Goal: Information Seeking & Learning: Learn about a topic

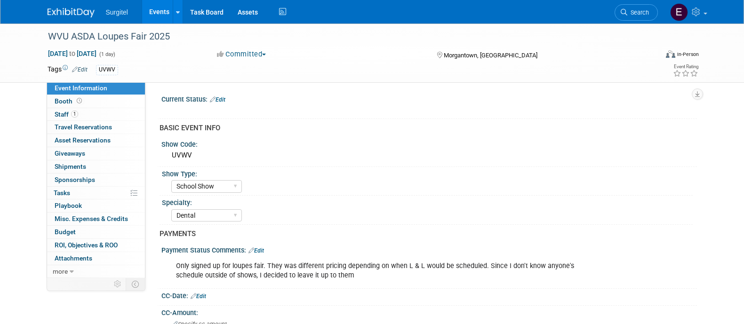
select select "School Show"
select select "Dental"
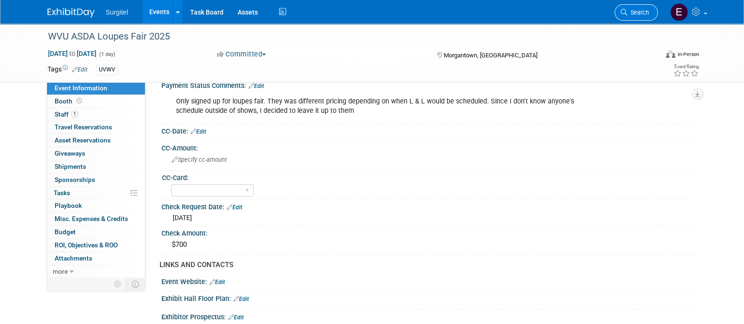
click at [632, 15] on span "Search" at bounding box center [639, 12] width 22 height 7
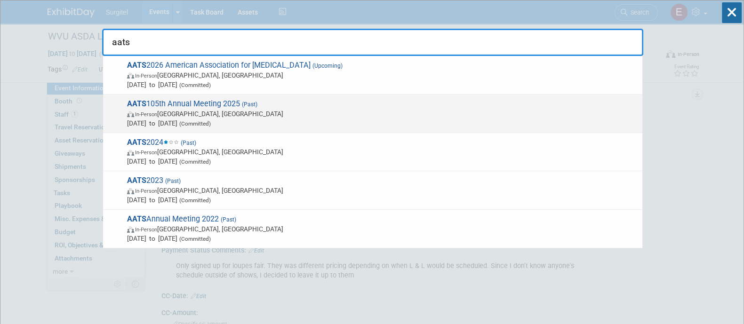
type input "aats"
click at [532, 116] on span "In-Person Seattle, WA" at bounding box center [382, 113] width 511 height 9
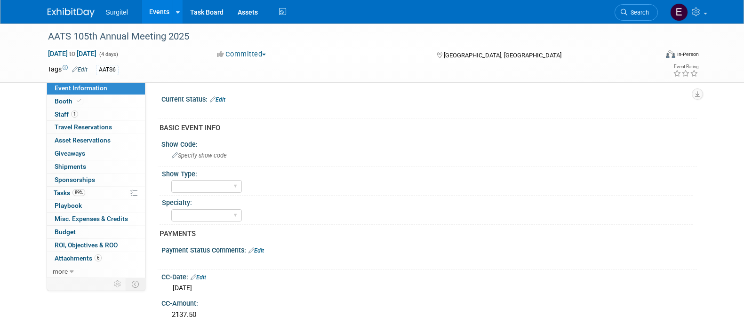
select select "Rewards - 12003"
select select "No"
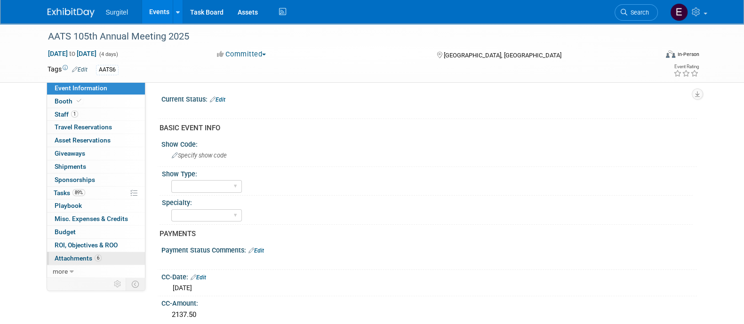
click at [99, 260] on span "6" at bounding box center [98, 258] width 7 height 7
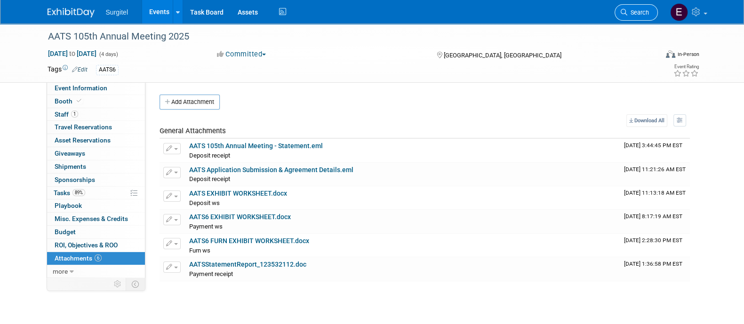
click at [628, 14] on span "Search" at bounding box center [639, 12] width 22 height 7
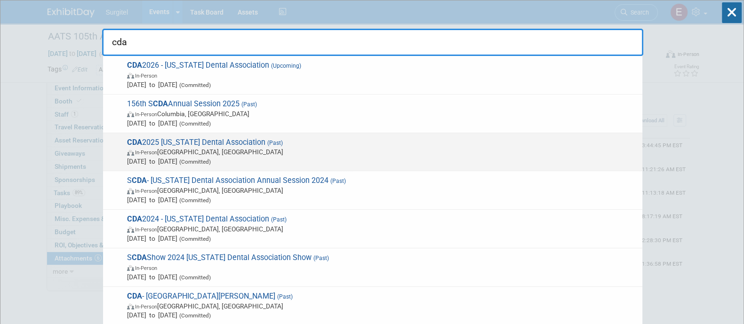
type input "cda"
click at [447, 152] on span "In-Person Anaheim, CA" at bounding box center [382, 151] width 511 height 9
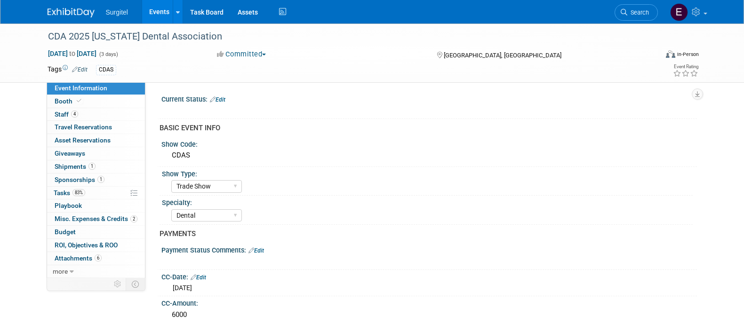
select select "Trade Show"
select select "Dental"
select select "SkyMiles - 93008"
select select "No"
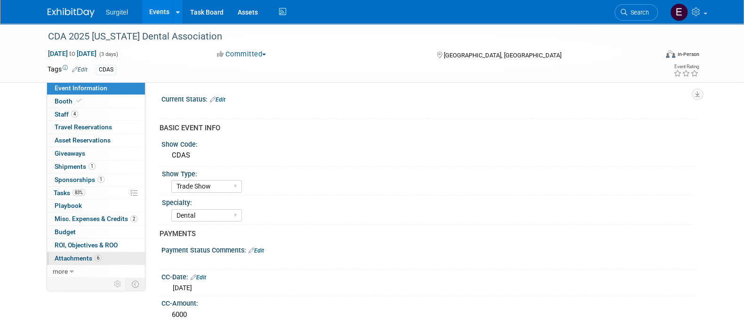
click at [95, 261] on span "6" at bounding box center [98, 258] width 7 height 7
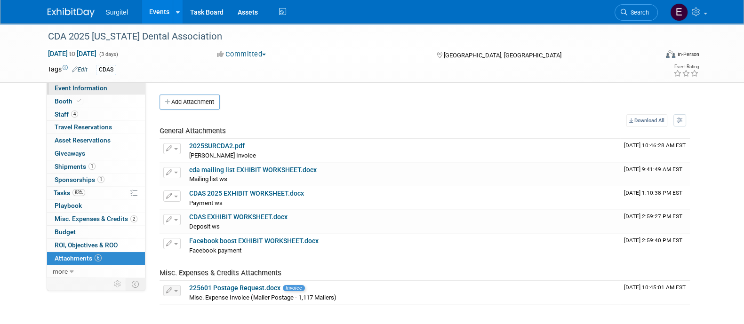
click at [100, 90] on span "Event Information" at bounding box center [81, 88] width 53 height 8
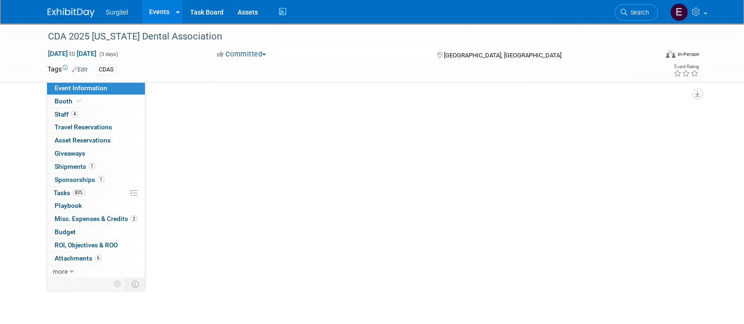
select select "Trade Show"
select select "Dental"
select select "SkyMiles - 93008"
select select "No"
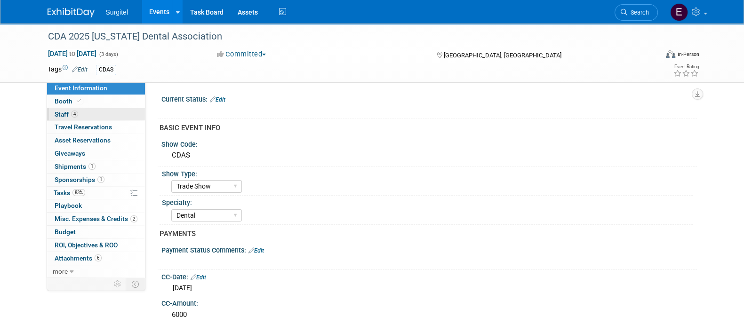
click at [68, 112] on span "Staff 4" at bounding box center [67, 115] width 24 height 8
